Goal: Communication & Community: Answer question/provide support

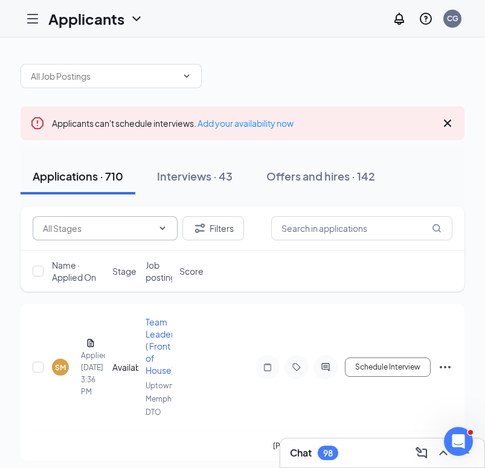
click at [126, 229] on input "text" at bounding box center [98, 228] width 110 height 13
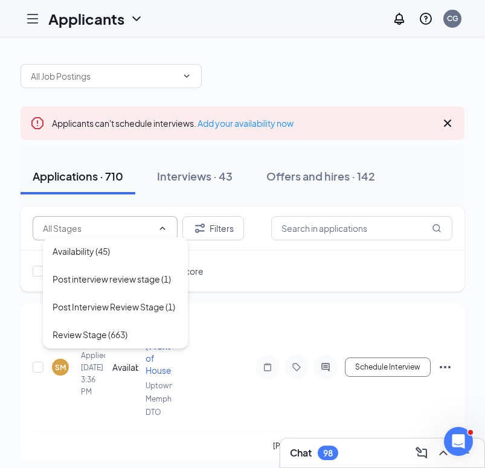
click at [116, 230] on input "text" at bounding box center [98, 228] width 110 height 13
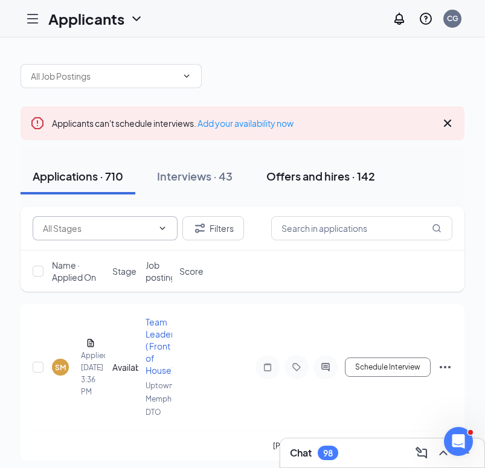
click at [320, 176] on div "Offers and hires · 142" at bounding box center [321, 176] width 109 height 15
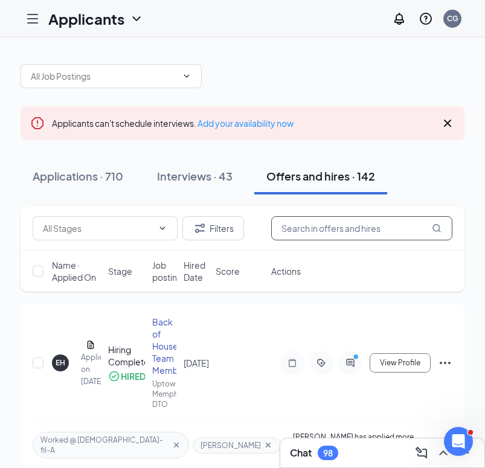
click at [335, 229] on input "text" at bounding box center [361, 228] width 181 height 24
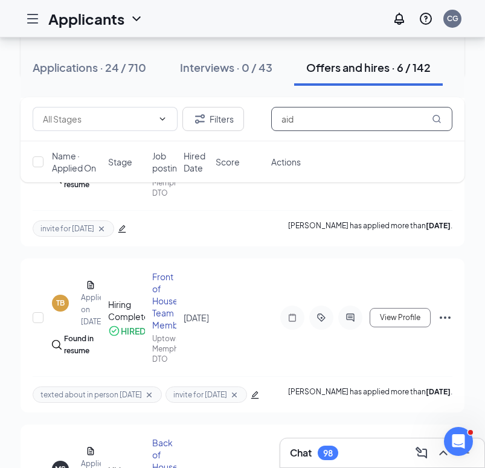
scroll to position [108, 0]
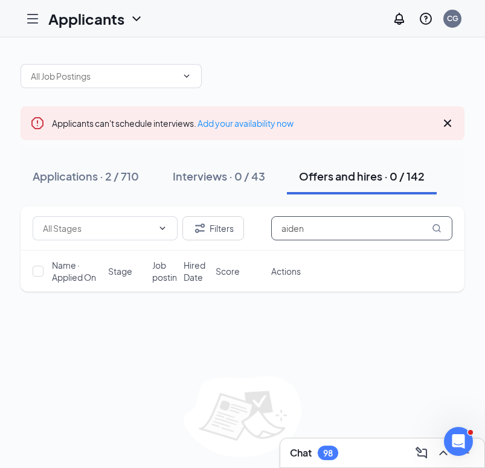
click at [322, 228] on input "aiden" at bounding box center [361, 228] width 181 height 24
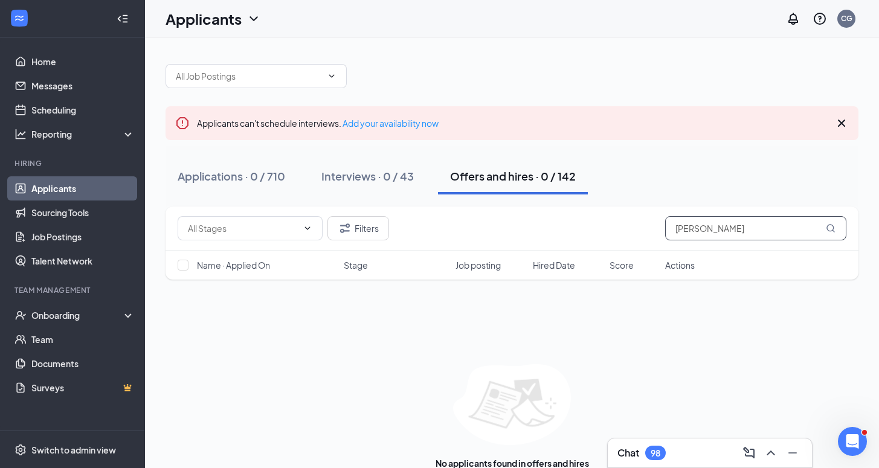
type input "[PERSON_NAME]"
click at [670, 451] on div "Chat 98" at bounding box center [710, 453] width 185 height 19
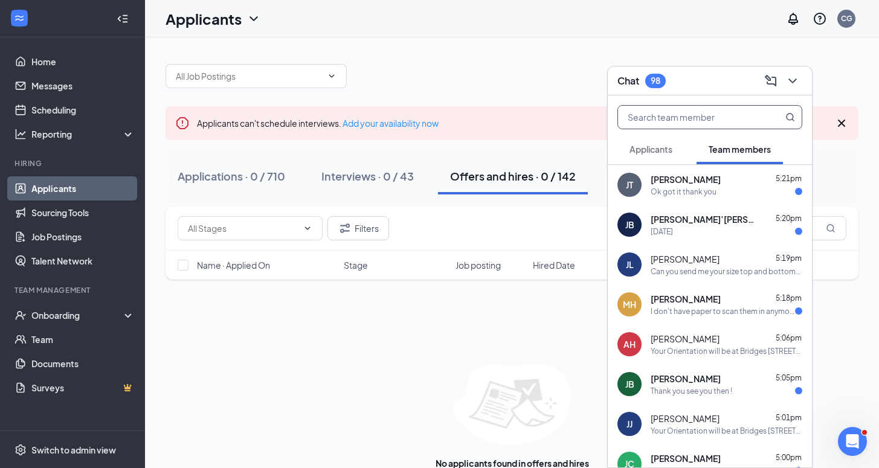
click at [704, 121] on input "text" at bounding box center [689, 117] width 143 height 23
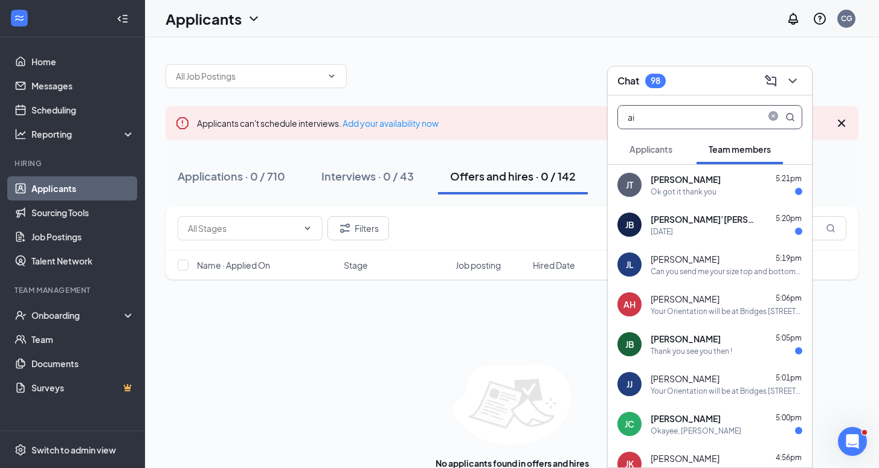
type input "a"
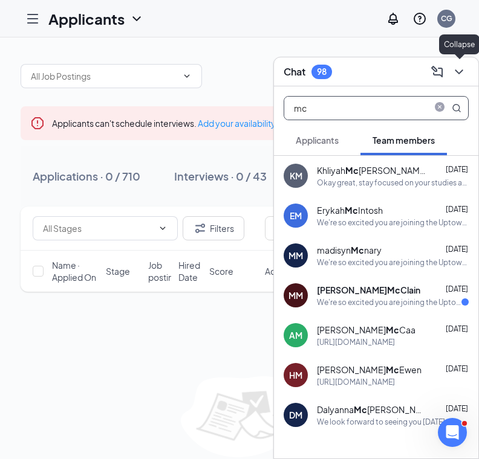
type input "mc"
click at [459, 71] on icon "ChevronDown" at bounding box center [458, 72] width 15 height 15
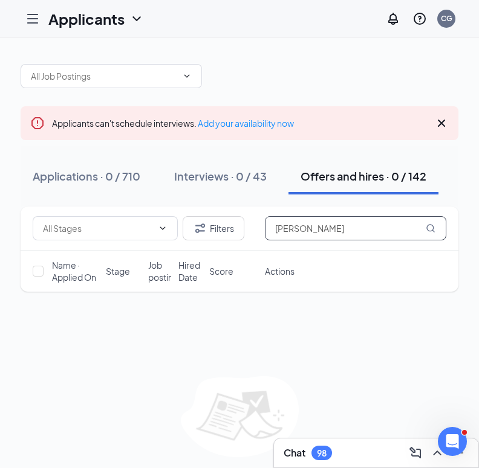
click at [360, 230] on input "[PERSON_NAME]" at bounding box center [355, 228] width 181 height 24
type input "[PERSON_NAME]"
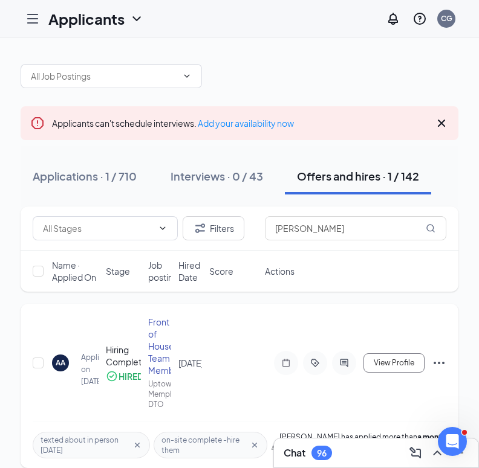
click at [61, 366] on div "AA" at bounding box center [61, 363] width 10 height 10
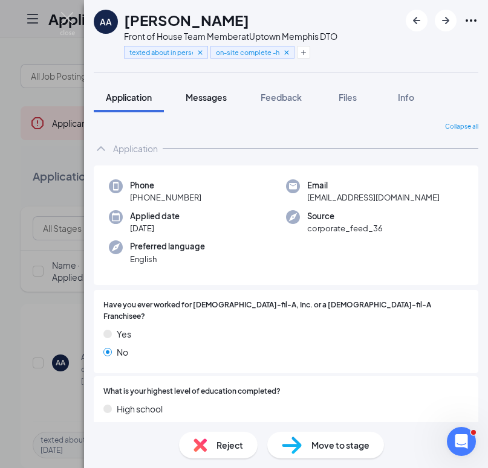
click at [205, 98] on span "Messages" at bounding box center [206, 97] width 41 height 11
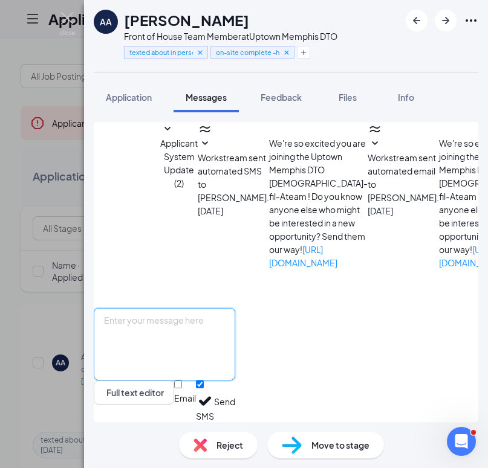
click at [201, 323] on textarea at bounding box center [164, 344] width 141 height 73
paste textarea "We look forward to seeing you at your scheduled [DEMOGRAPHIC_DATA]-fil-A Orient…"
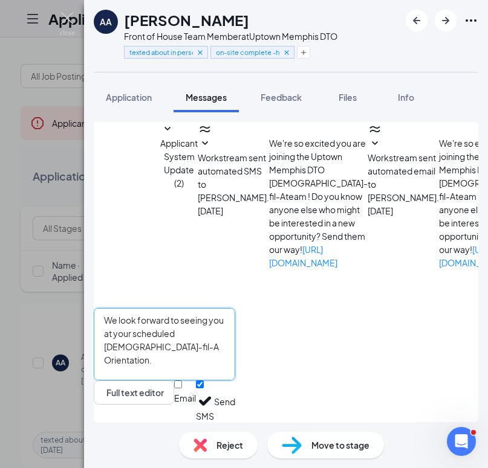
click at [235, 325] on textarea "We look forward to seeing you at your scheduled [DEMOGRAPHIC_DATA]-fil-A Orient…" at bounding box center [164, 344] width 141 height 73
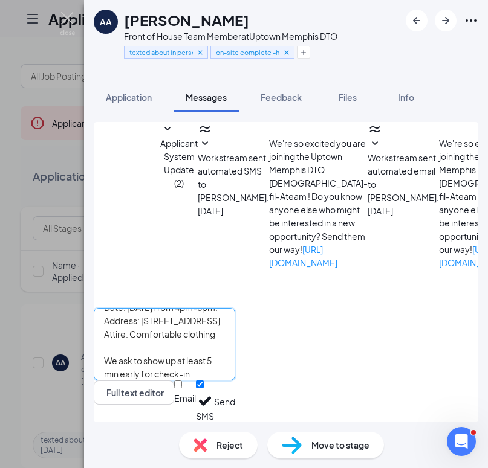
scroll to position [100, 0]
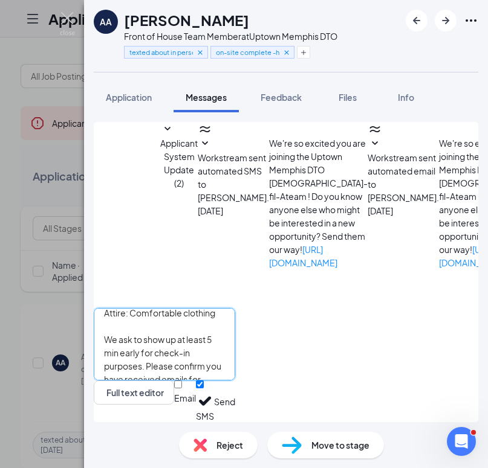
click at [120, 341] on textarea "We look forward to seeing you at your scheduled [DEMOGRAPHIC_DATA]-fil-A Orient…" at bounding box center [164, 344] width 141 height 73
click at [123, 358] on textarea "We look forward to seeing you at your scheduled [DEMOGRAPHIC_DATA]-fil-A Orient…" at bounding box center [164, 344] width 141 height 73
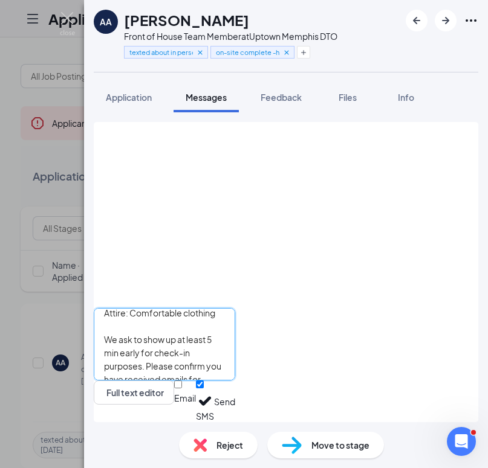
type textarea "We look forward to seeing you at your scheduled [DEMOGRAPHIC_DATA]-fil-A Orient…"
click at [182, 389] on input "Email" at bounding box center [178, 385] width 8 height 8
checkbox input "true"
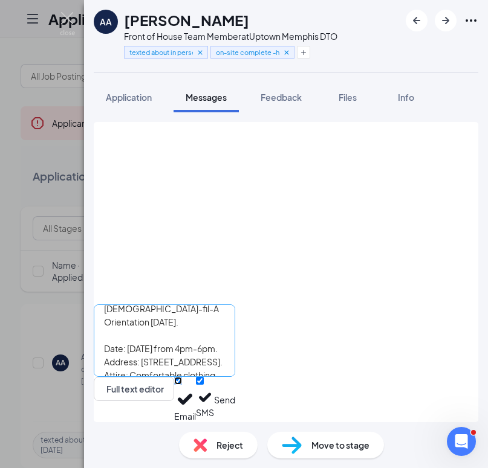
scroll to position [47, 0]
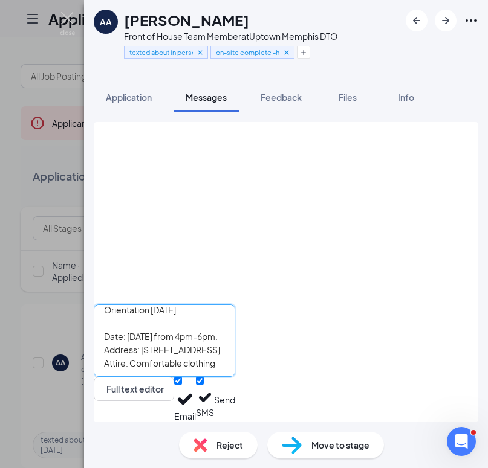
click at [171, 329] on textarea "We look forward to seeing you at your scheduled [DEMOGRAPHIC_DATA]-fil-A Orient…" at bounding box center [164, 341] width 141 height 73
click at [224, 319] on textarea "We look forward to seeing you at your scheduled [DEMOGRAPHIC_DATA]-fil-A Orient…" at bounding box center [164, 341] width 141 height 73
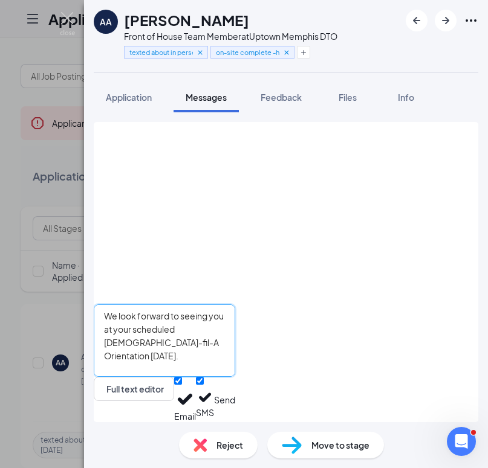
scroll to position [0, 0]
type textarea "We look forward to seeing you at your scheduled [DEMOGRAPHIC_DATA]-fil-A Orient…"
click at [235, 395] on button "Send" at bounding box center [224, 399] width 21 height 45
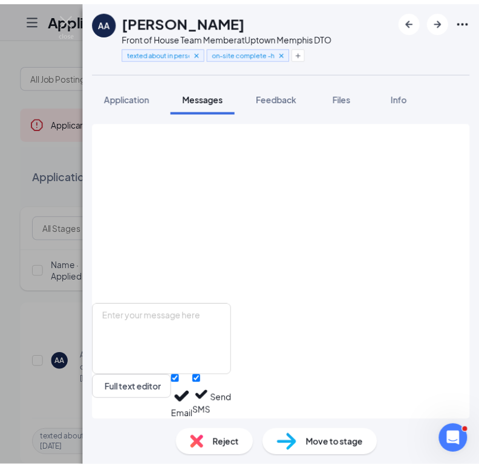
scroll to position [1386, 0]
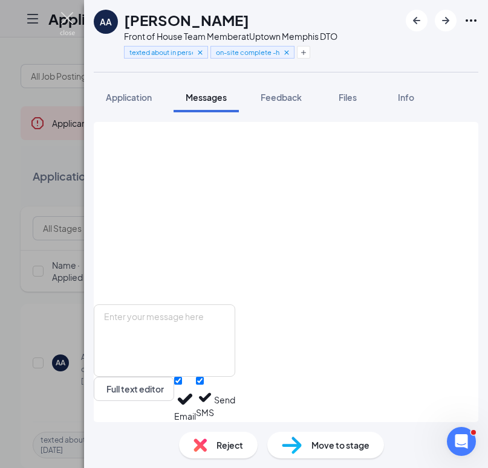
click at [65, 16] on img at bounding box center [67, 24] width 15 height 24
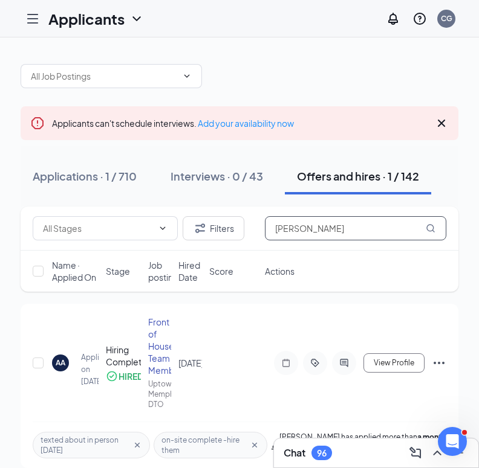
click at [316, 231] on input "[PERSON_NAME]" at bounding box center [355, 228] width 181 height 24
click at [315, 228] on input "[PERSON_NAME]" at bounding box center [355, 228] width 181 height 24
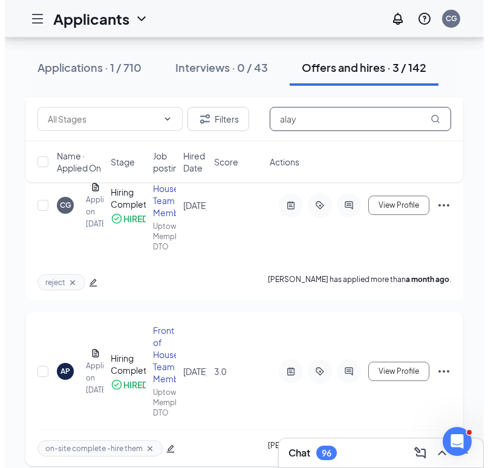
scroll to position [305, 0]
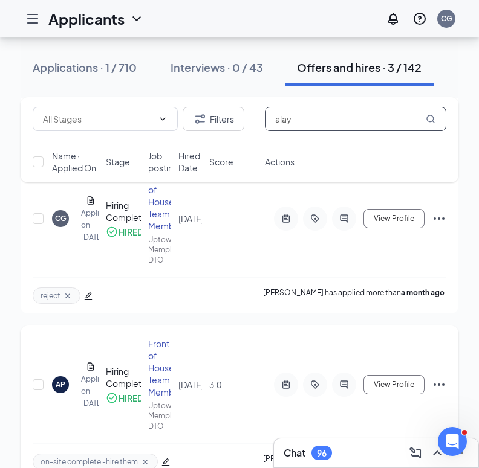
type input "alay"
click at [58, 383] on div "AP" at bounding box center [61, 385] width 10 height 10
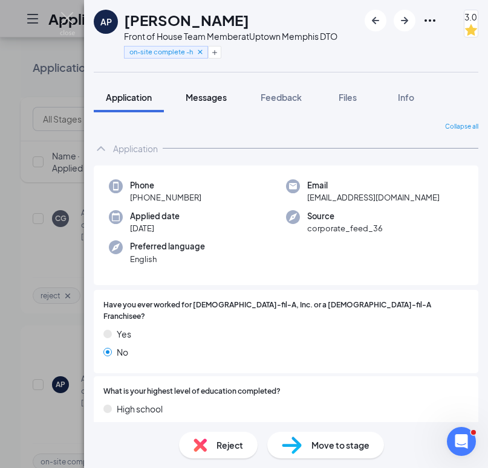
click at [207, 95] on span "Messages" at bounding box center [206, 97] width 41 height 11
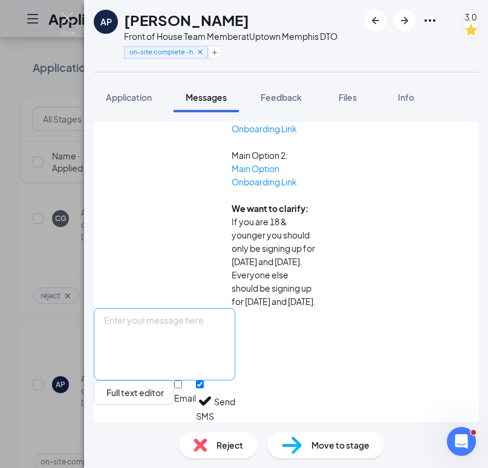
scroll to position [1398, 0]
click at [232, 327] on textarea at bounding box center [164, 344] width 141 height 73
paste textarea "We look forward to seeing you at your scheduled [DEMOGRAPHIC_DATA]-fil-A Orient…"
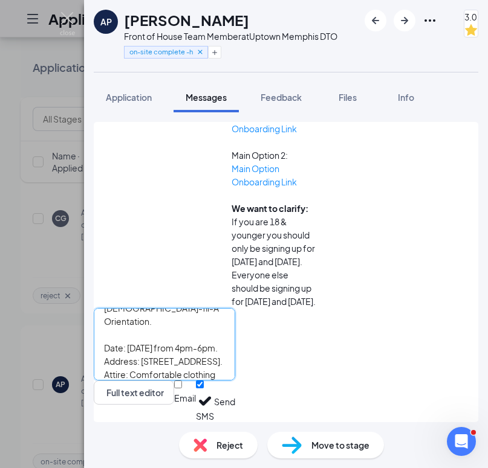
scroll to position [0, 0]
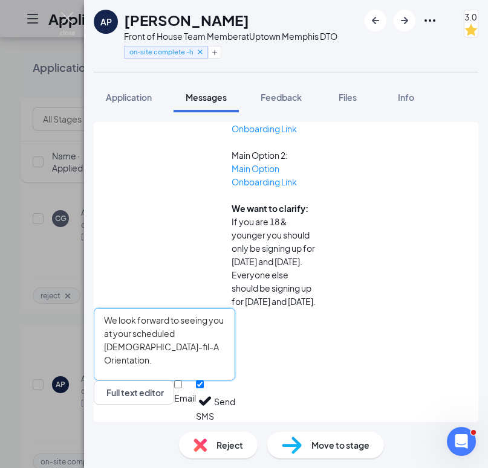
click at [169, 360] on textarea "We look forward to seeing you at your scheduled [DEMOGRAPHIC_DATA]-fil-A Orient…" at bounding box center [164, 344] width 141 height 73
click at [235, 326] on textarea "We look forward to seeing you at your scheduled [DEMOGRAPHIC_DATA]-fil-A Orient…" at bounding box center [164, 344] width 141 height 73
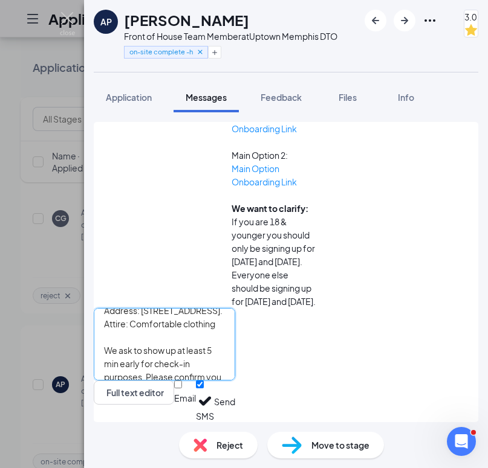
scroll to position [100, 0]
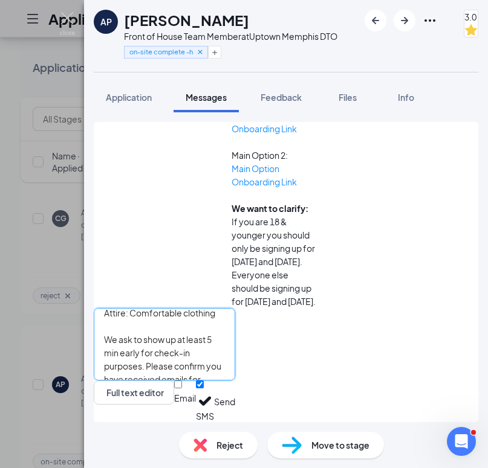
click at [120, 341] on textarea "We look forward to seeing you at your scheduled [DEMOGRAPHIC_DATA]-fil-A Orient…" at bounding box center [164, 344] width 141 height 73
click at [123, 356] on textarea "We look forward to seeing you at your scheduled [DEMOGRAPHIC_DATA]-fil-A Orient…" at bounding box center [164, 344] width 141 height 73
drag, startPoint x: 124, startPoint y: 317, endPoint x: 262, endPoint y: 398, distance: 159.5
click at [235, 398] on div "We look forward to seeing you at your scheduled [DEMOGRAPHIC_DATA]-fil-A Orient…" at bounding box center [164, 365] width 141 height 114
click at [227, 361] on textarea "We look forward to seeing you at your scheduled [DEMOGRAPHIC_DATA]-fil-A Orient…" at bounding box center [164, 344] width 141 height 73
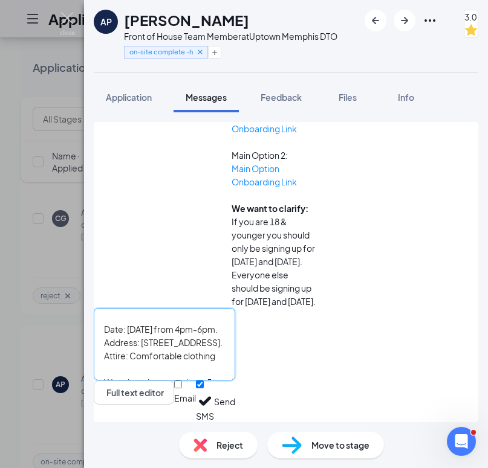
scroll to position [0, 0]
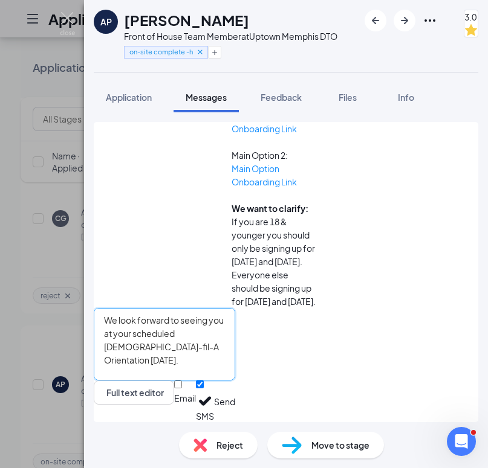
type textarea "We look forward to seeing you at your scheduled [DEMOGRAPHIC_DATA]-fil-A Orient…"
click at [182, 389] on input "Email" at bounding box center [178, 385] width 8 height 8
checkbox input "true"
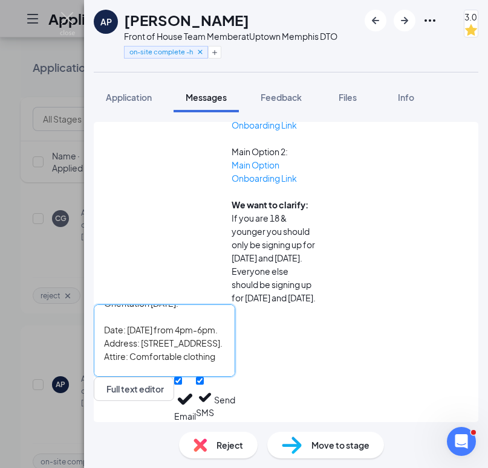
scroll to position [100, 0]
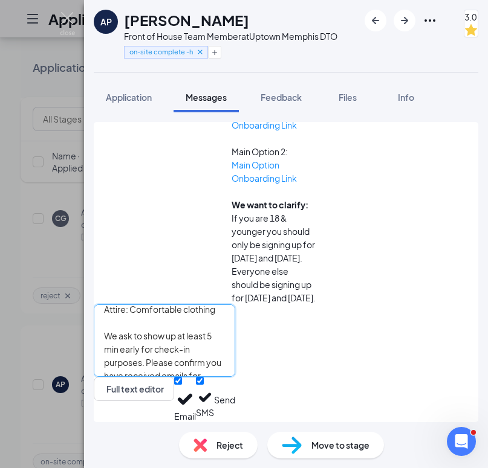
drag, startPoint x: 124, startPoint y: 321, endPoint x: 357, endPoint y: 391, distance: 243.0
click at [235, 393] on div "We look forward to seeing you at your scheduled [DEMOGRAPHIC_DATA]-fil-A Orient…" at bounding box center [164, 364] width 141 height 118
click at [235, 402] on button "Send" at bounding box center [224, 399] width 21 height 45
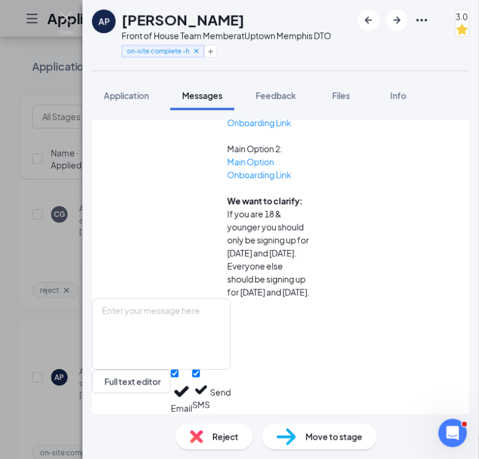
scroll to position [1821, 0]
click at [66, 16] on img at bounding box center [67, 24] width 15 height 24
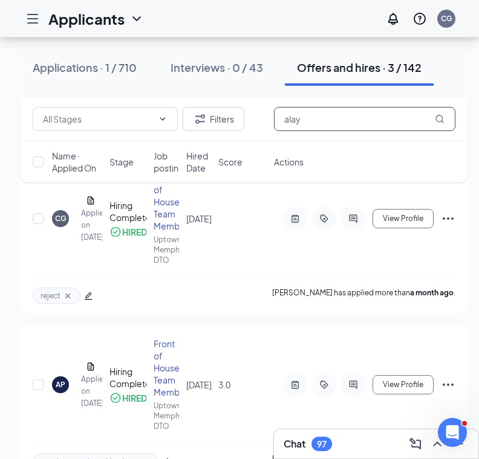
click at [341, 124] on input "alay" at bounding box center [364, 119] width 181 height 24
click at [341, 123] on input "alay" at bounding box center [364, 119] width 181 height 24
click at [340, 123] on input "alay" at bounding box center [364, 119] width 181 height 24
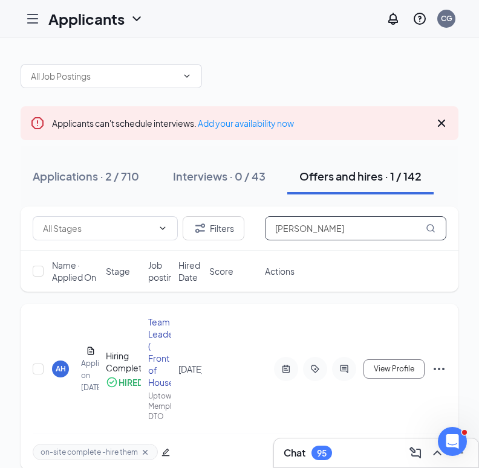
type input "[PERSON_NAME]"
click at [57, 366] on div "AH" at bounding box center [61, 369] width 10 height 10
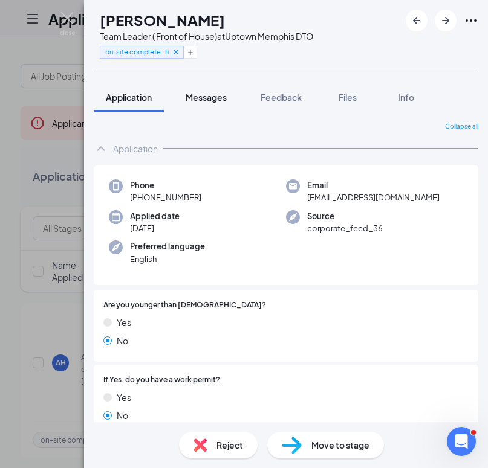
click at [209, 100] on span "Messages" at bounding box center [206, 97] width 41 height 11
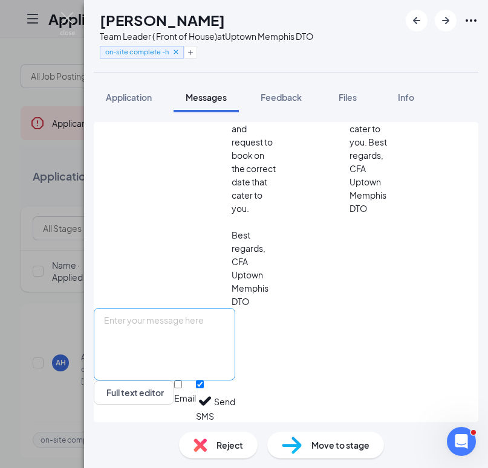
scroll to position [1686, 0]
click at [205, 326] on textarea at bounding box center [164, 344] width 141 height 73
paste textarea "We look forward to seeing you at your scheduled [DEMOGRAPHIC_DATA]-fil-A Orient…"
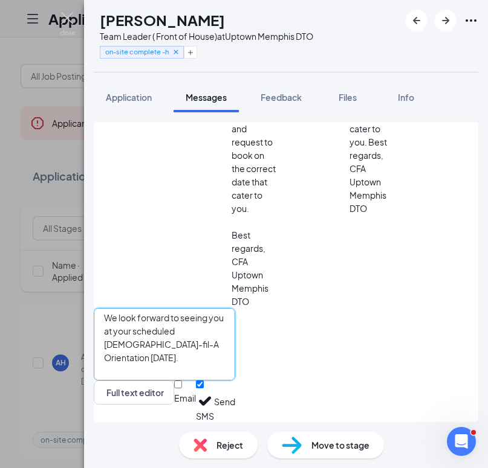
scroll to position [0, 0]
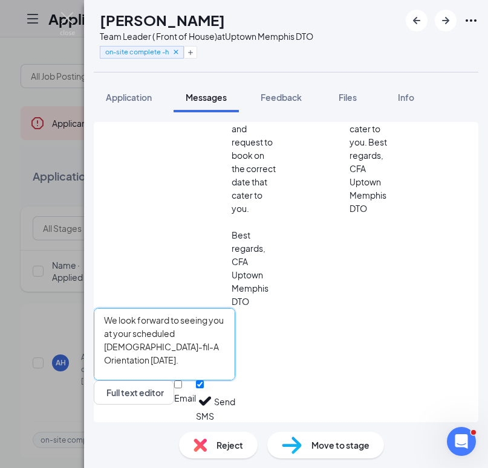
type textarea "We look forward to seeing you at your scheduled [DEMOGRAPHIC_DATA]-fil-A Orient…"
click at [182, 389] on input "Email" at bounding box center [178, 385] width 8 height 8
checkbox input "true"
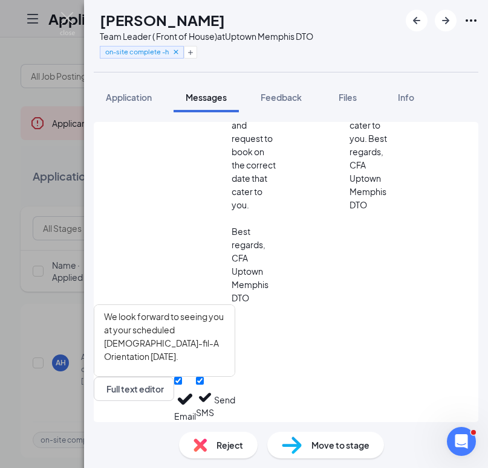
click at [235, 401] on button "Send" at bounding box center [224, 399] width 21 height 45
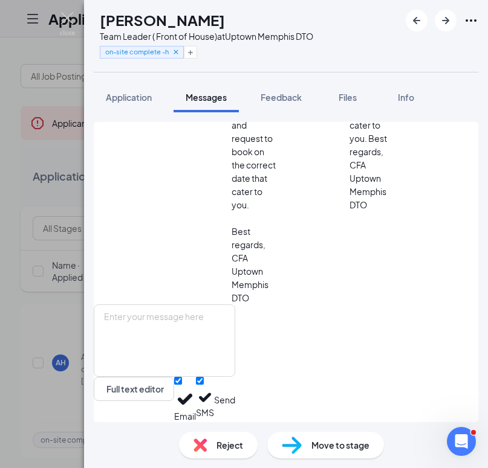
scroll to position [2133, 0]
click at [66, 18] on img at bounding box center [67, 24] width 15 height 24
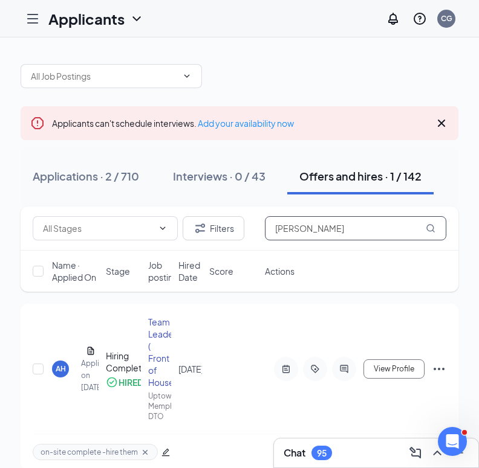
click at [304, 236] on input "[PERSON_NAME]" at bounding box center [355, 228] width 181 height 24
click at [303, 236] on input "[PERSON_NAME]" at bounding box center [355, 228] width 181 height 24
click at [337, 225] on input "[PERSON_NAME]" at bounding box center [355, 228] width 181 height 24
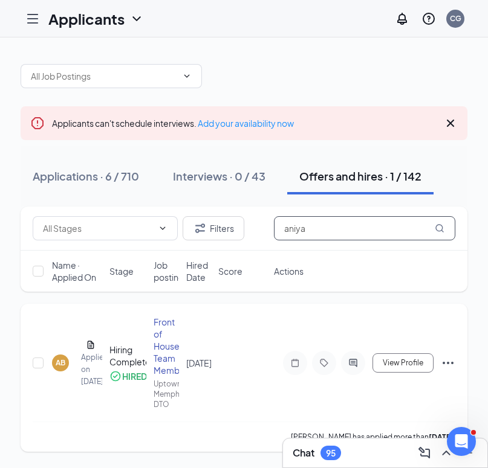
type input "aniya"
click at [63, 362] on div "AB" at bounding box center [61, 363] width 10 height 10
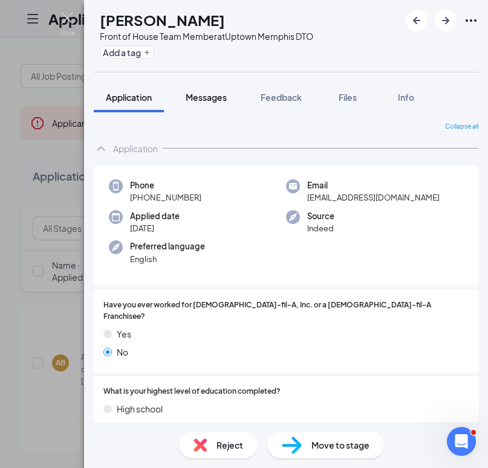
click at [213, 94] on span "Messages" at bounding box center [206, 97] width 41 height 11
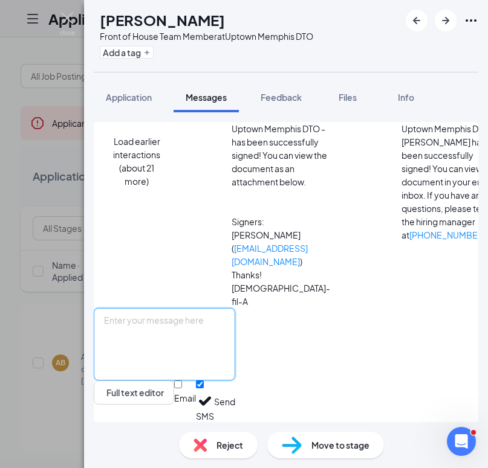
scroll to position [423, 0]
click at [235, 329] on textarea at bounding box center [164, 344] width 141 height 73
paste textarea "We look forward to seeing you at your scheduled [DEMOGRAPHIC_DATA]-fil-A Orient…"
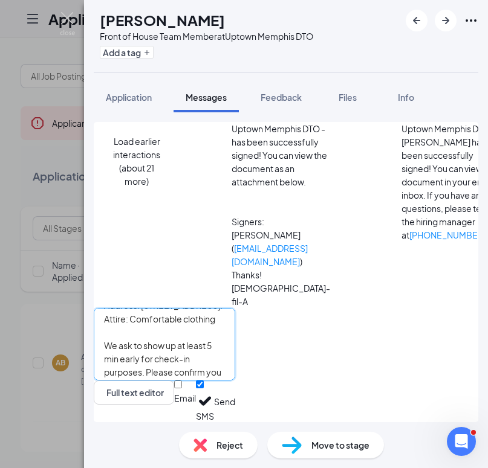
scroll to position [100, 0]
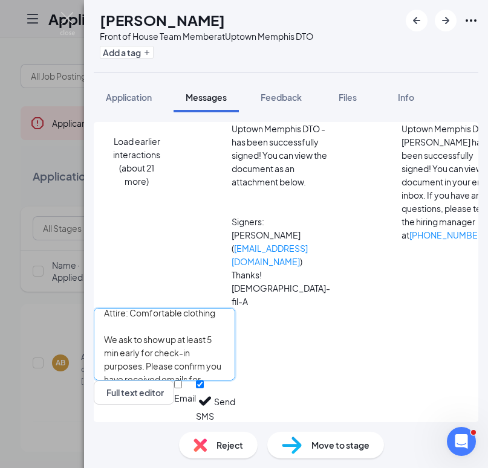
type textarea "We look forward to seeing you at your scheduled [DEMOGRAPHIC_DATA]-fil-A Orient…"
click at [182, 389] on input "Email" at bounding box center [178, 385] width 8 height 8
checkbox input "true"
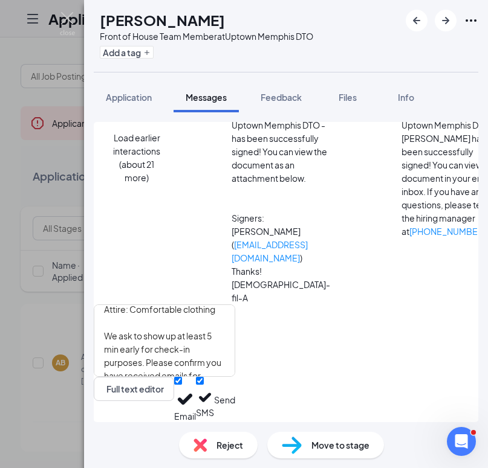
click at [235, 404] on button "Send" at bounding box center [224, 399] width 21 height 45
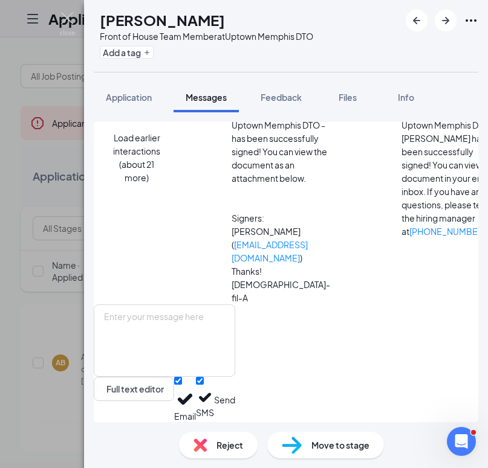
scroll to position [858, 0]
click at [70, 16] on img at bounding box center [67, 24] width 15 height 24
